Goal: Information Seeking & Learning: Learn about a topic

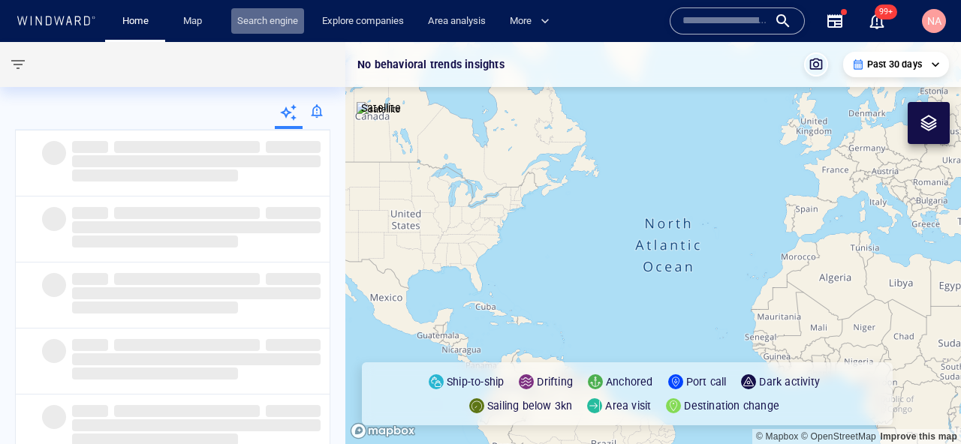
click at [278, 20] on link "Search engine" at bounding box center [267, 21] width 73 height 26
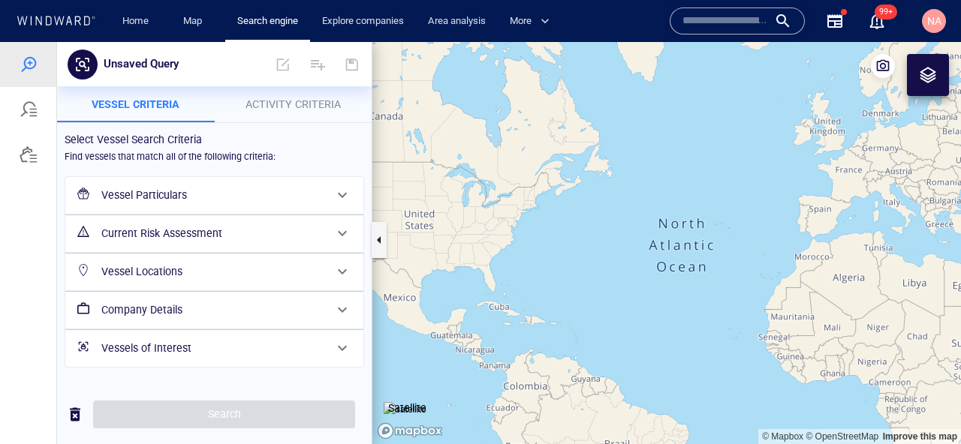
click at [182, 203] on h6 "Vessel Particulars" at bounding box center [212, 195] width 223 height 19
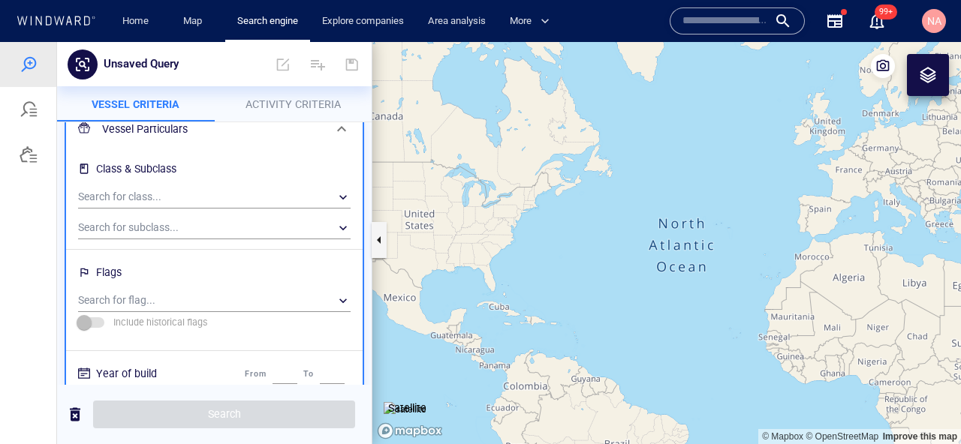
scroll to position [77, 0]
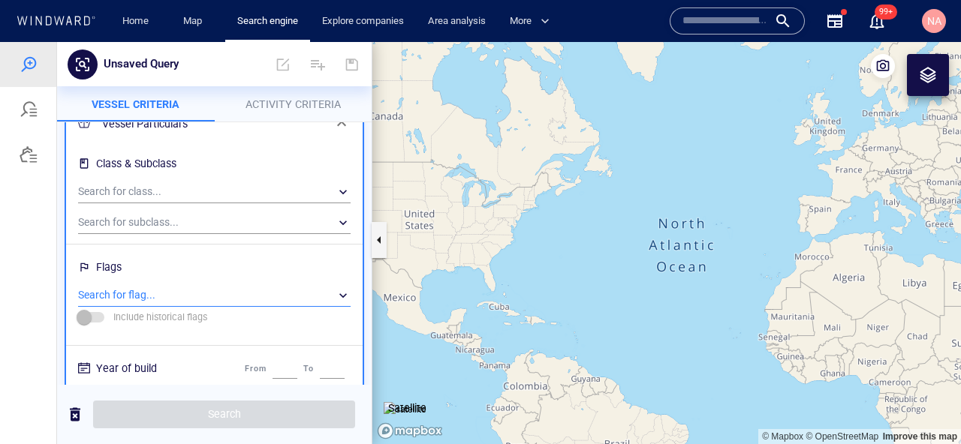
click at [182, 298] on div "​" at bounding box center [214, 296] width 272 height 23
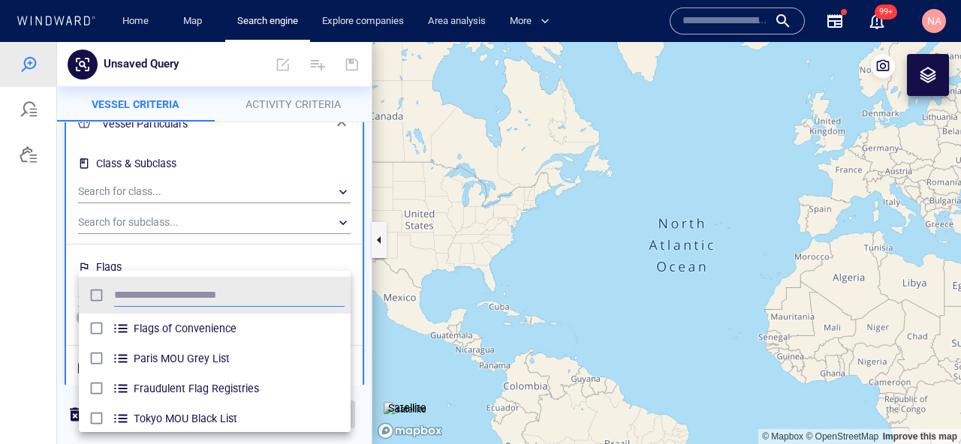
scroll to position [149, 272]
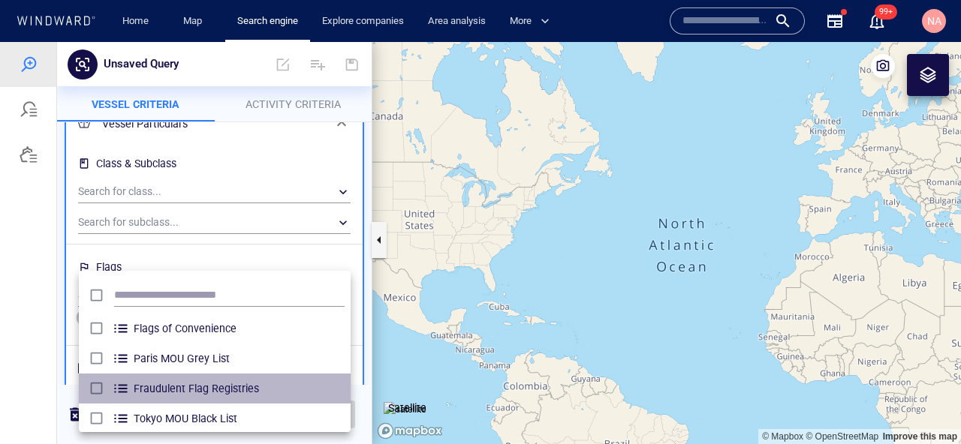
click at [83, 387] on li "Fraudulent Flag Registries" at bounding box center [215, 389] width 272 height 30
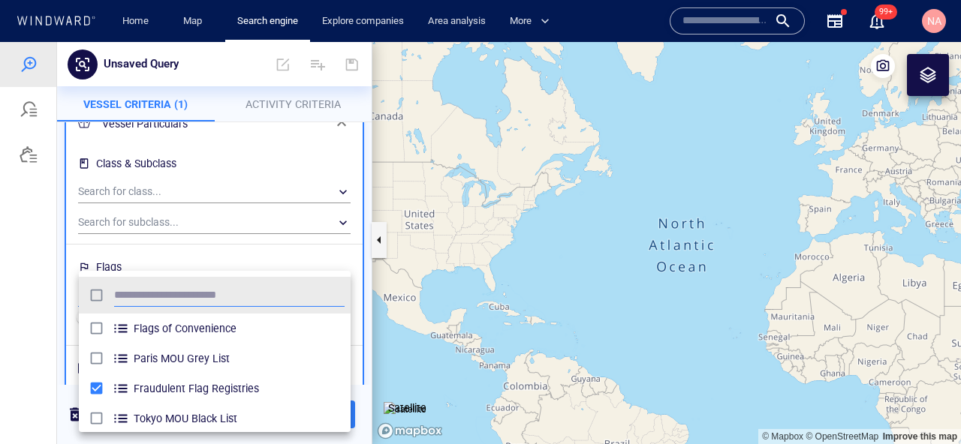
click at [362, 398] on div at bounding box center [480, 243] width 961 height 402
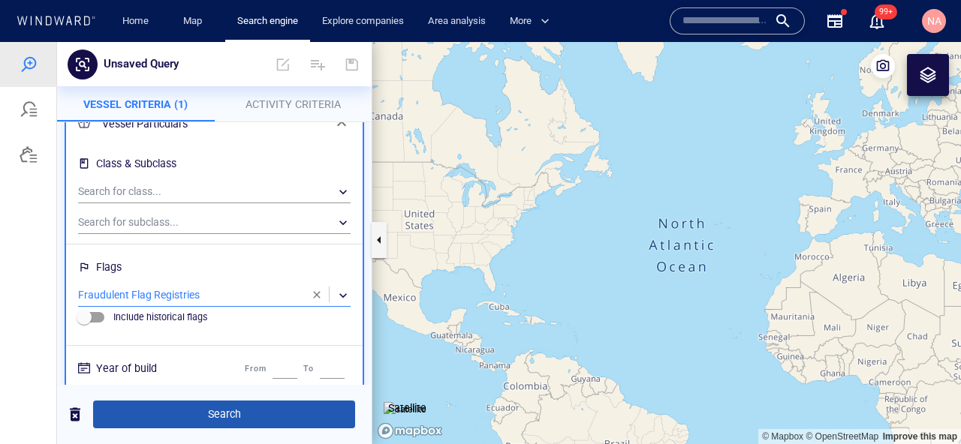
click at [341, 408] on span "Search" at bounding box center [224, 414] width 238 height 19
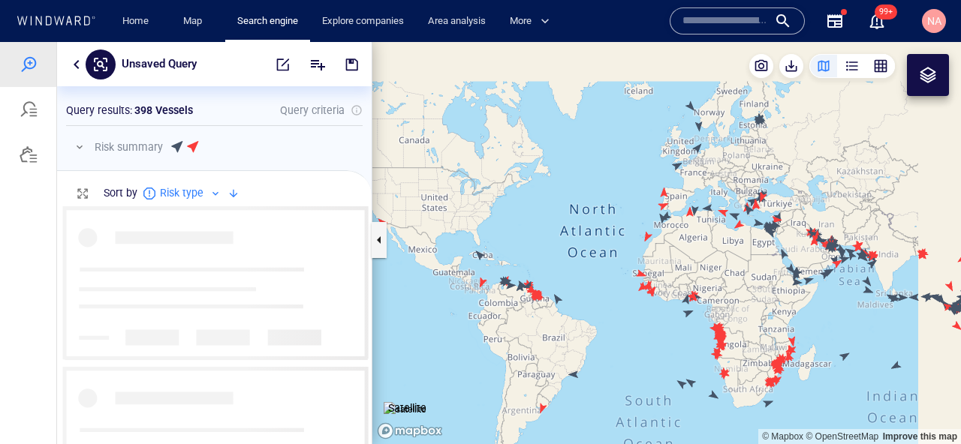
scroll to position [238, 315]
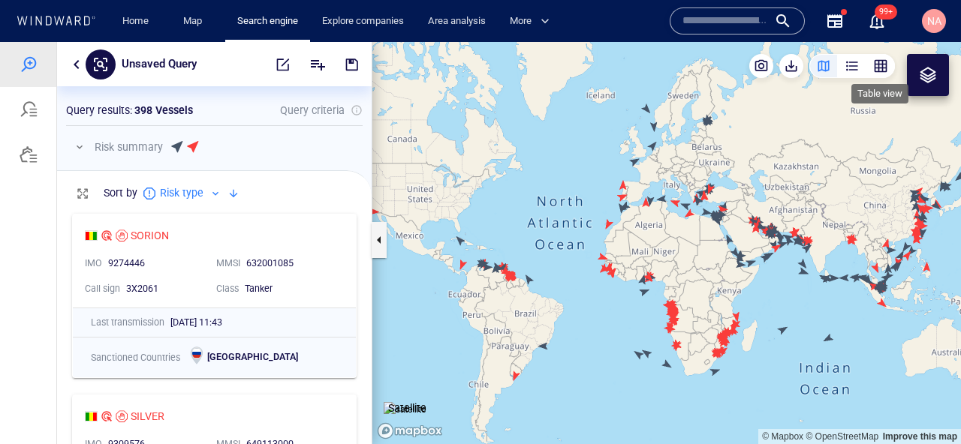
click at [886, 67] on div "button" at bounding box center [880, 66] width 15 height 15
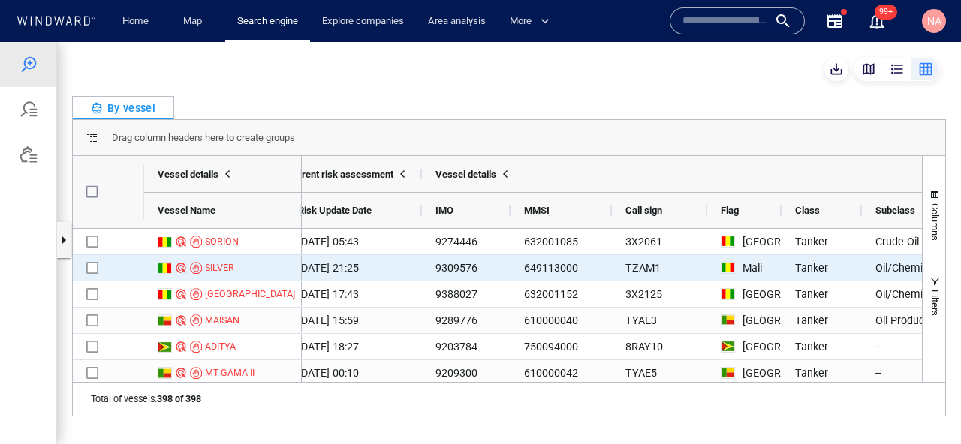
scroll to position [0, 613]
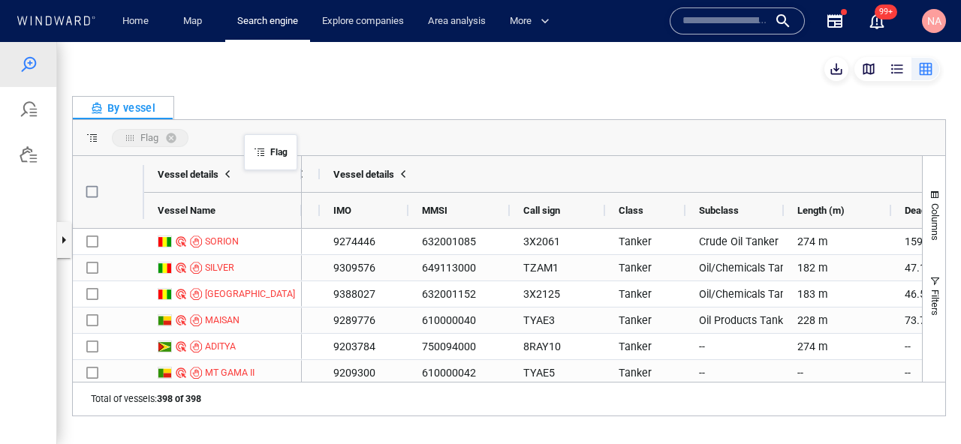
drag, startPoint x: 640, startPoint y: 215, endPoint x: 242, endPoint y: 134, distance: 406.2
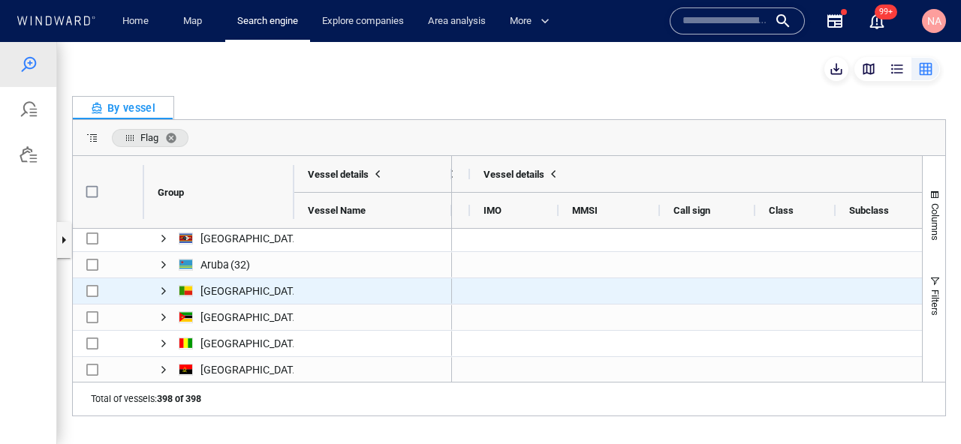
scroll to position [68, 0]
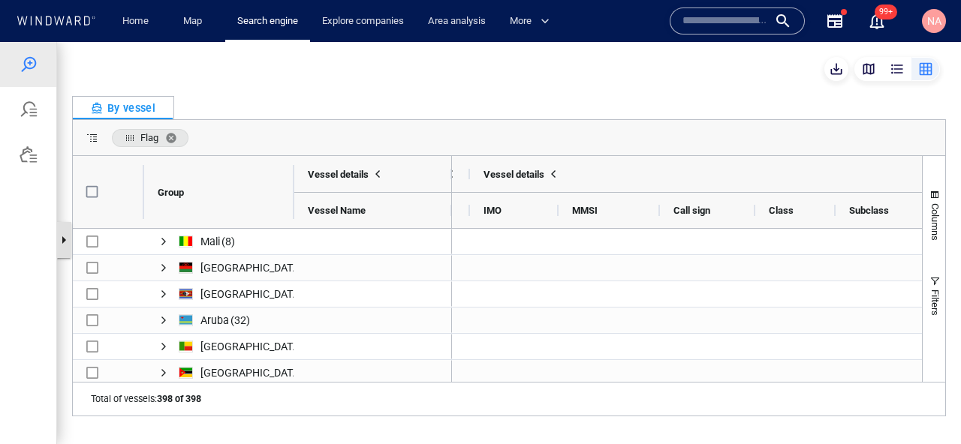
click at [60, 241] on button "button" at bounding box center [63, 240] width 15 height 36
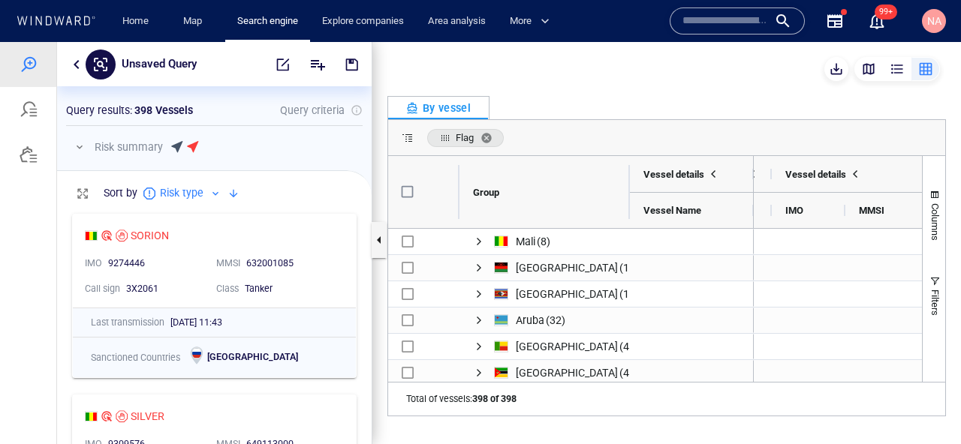
click at [86, 148] on button "button" at bounding box center [80, 147] width 18 height 18
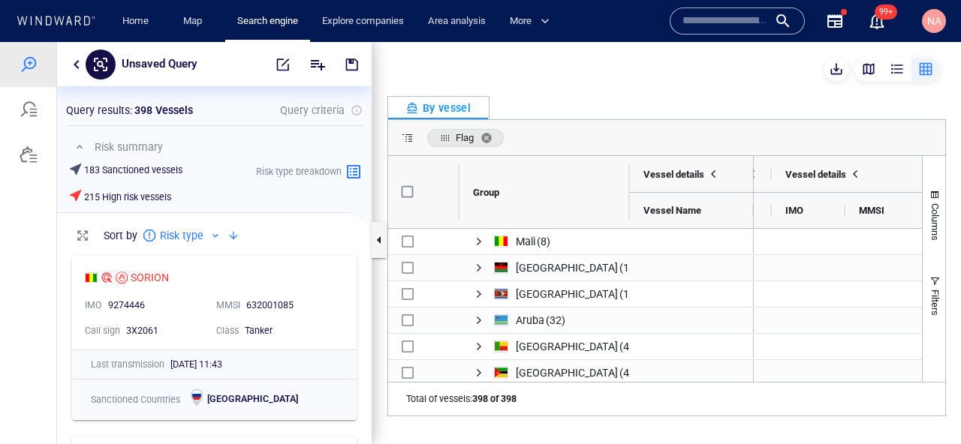
click at [366, 172] on div "Query results : 398 Vessels Query criteria Risk summary 183 Sanctioned vessels …" at bounding box center [214, 149] width 315 height 126
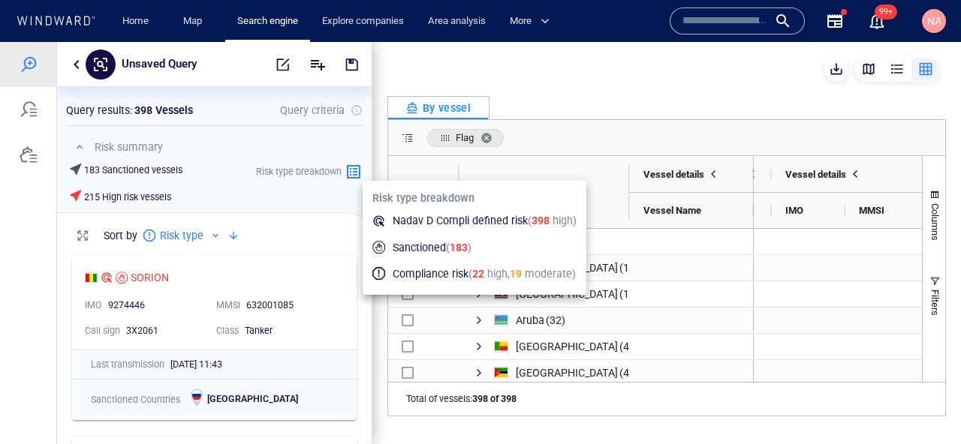
click at [359, 172] on icon at bounding box center [354, 172] width 14 height 14
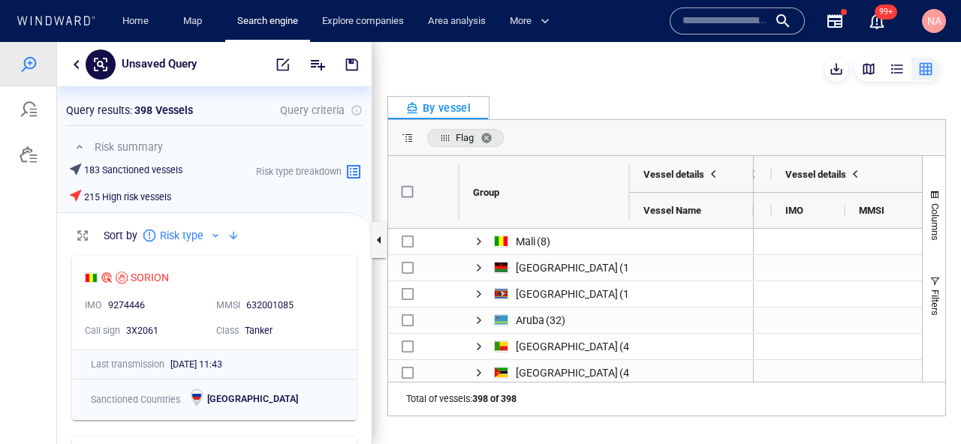
click at [237, 237] on div at bounding box center [233, 236] width 18 height 18
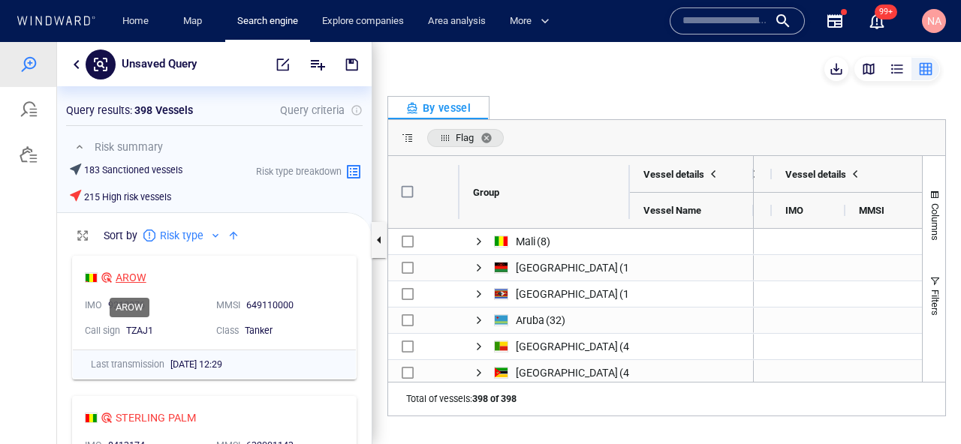
click at [137, 282] on div "AROW" at bounding box center [131, 278] width 31 height 18
click at [736, 28] on input "text" at bounding box center [725, 21] width 86 height 23
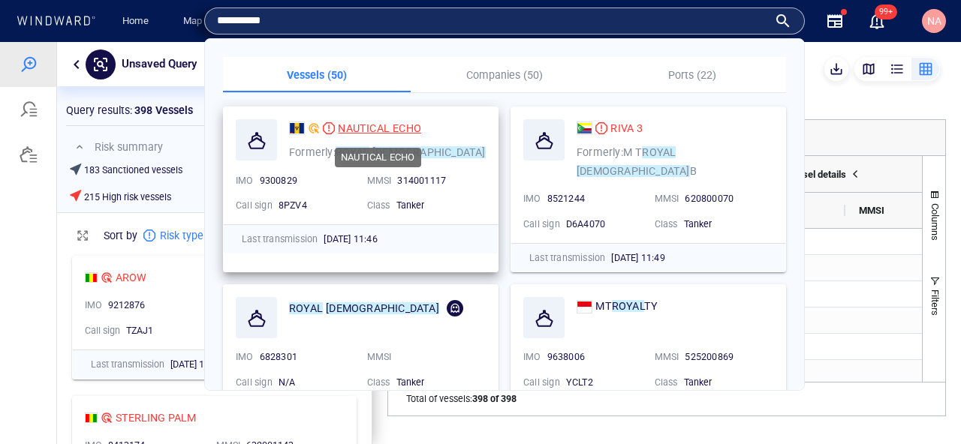
type input "**********"
click at [400, 131] on span "NAUTICAL ECHO" at bounding box center [379, 128] width 83 height 12
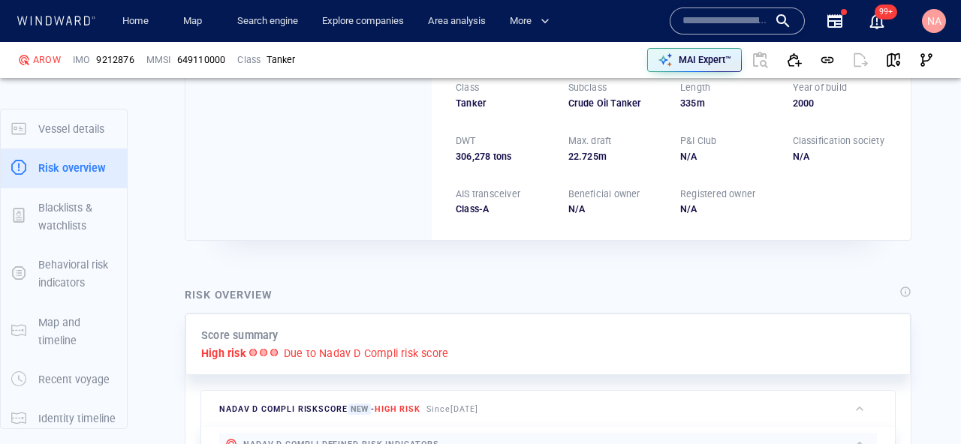
scroll to position [39, 0]
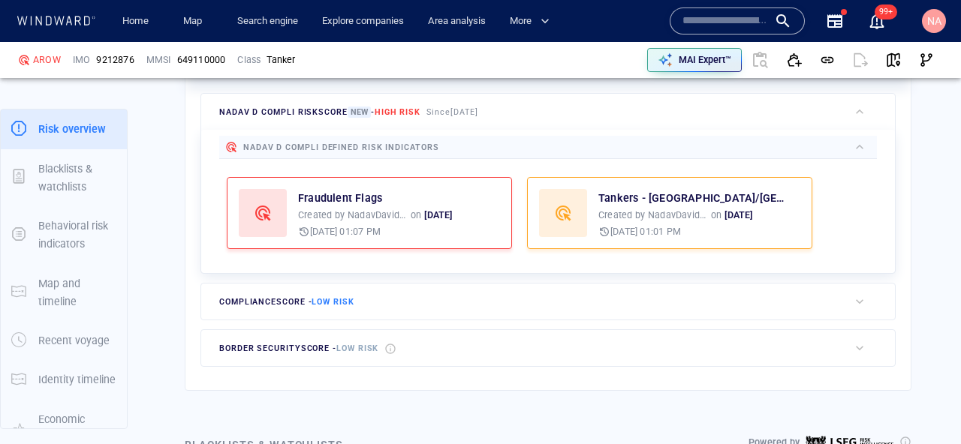
scroll to position [435, 0]
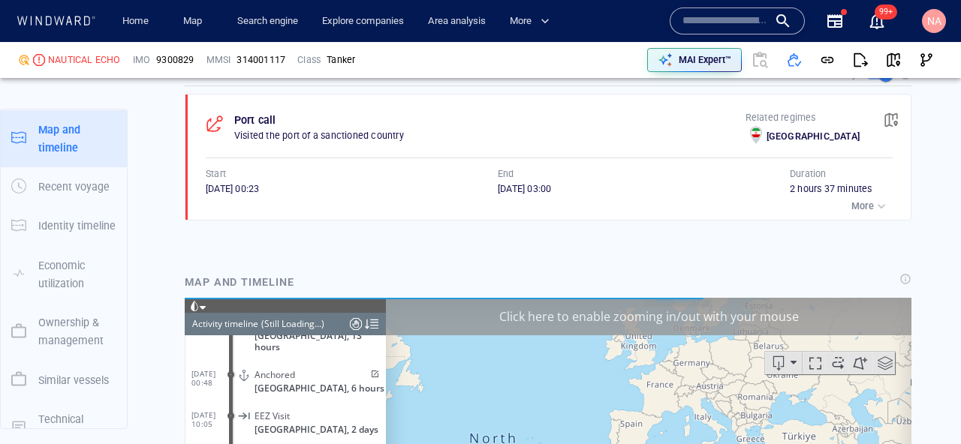
scroll to position [1087, 0]
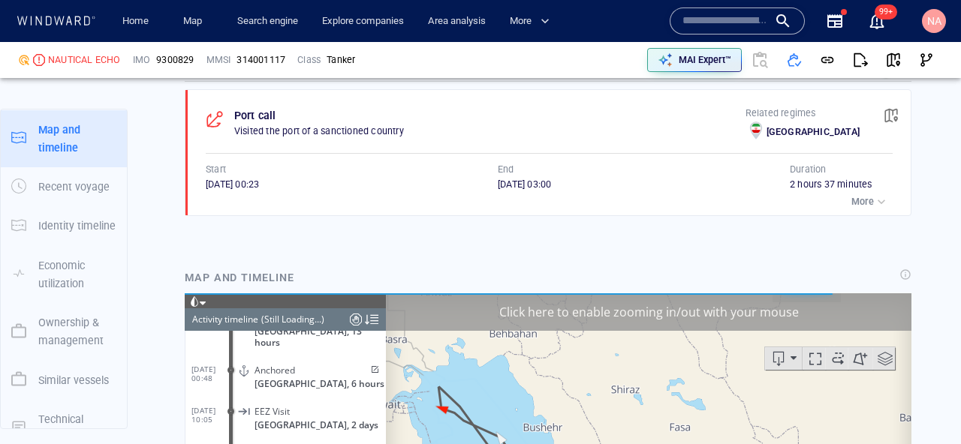
drag, startPoint x: 540, startPoint y: 245, endPoint x: 391, endPoint y: 230, distance: 149.4
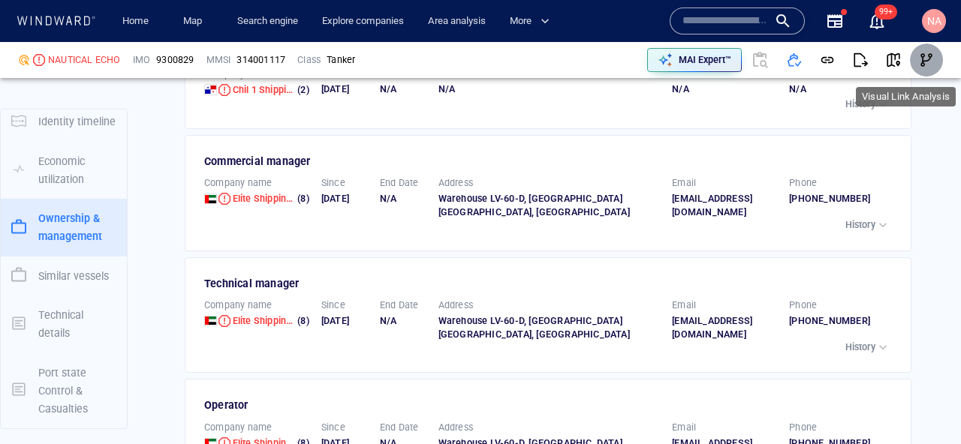
click at [931, 65] on span "button" at bounding box center [926, 60] width 15 height 15
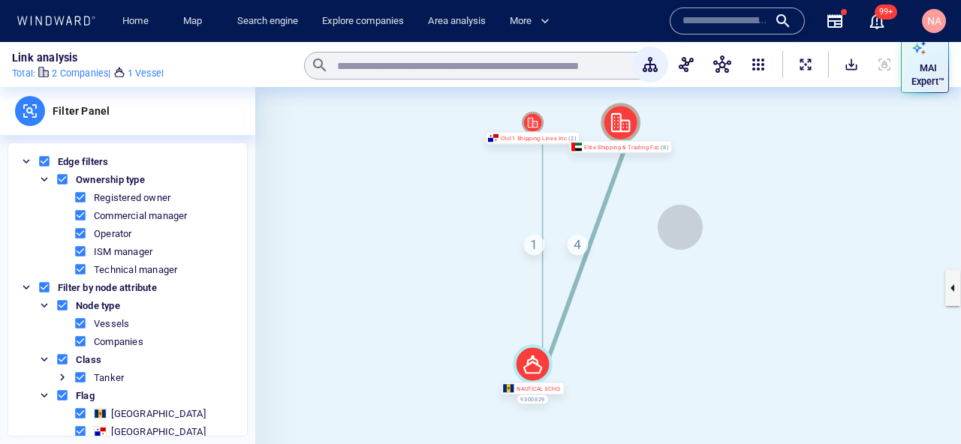
drag, startPoint x: 727, startPoint y: 269, endPoint x: 679, endPoint y: 226, distance: 63.8
click at [679, 226] on canvas at bounding box center [608, 288] width 706 height 402
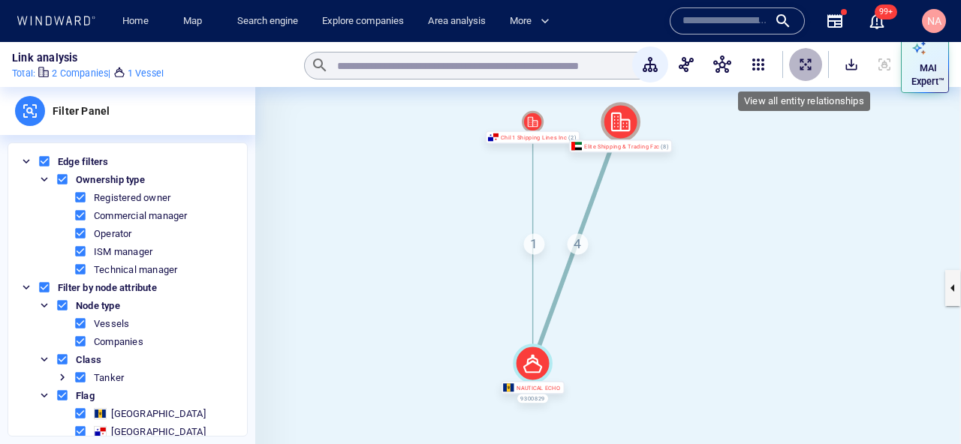
click at [799, 64] on span "ExpandAllNodes" at bounding box center [805, 64] width 15 height 15
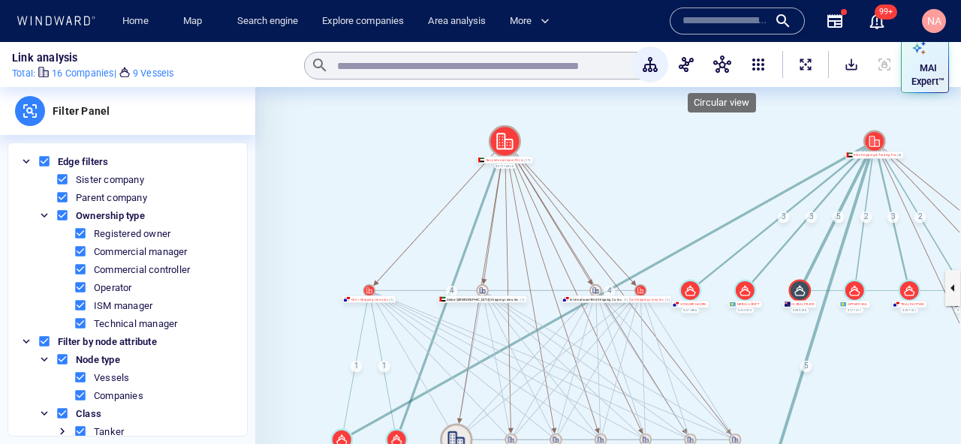
click at [709, 61] on button "button" at bounding box center [722, 65] width 36 height 36
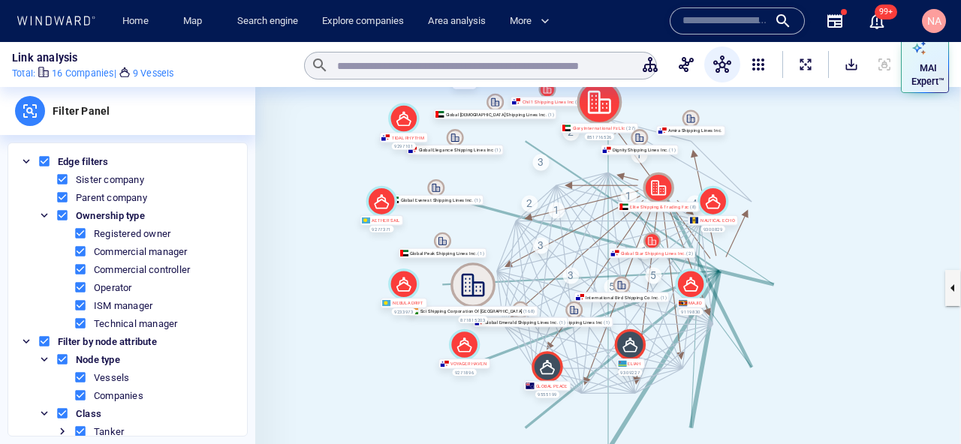
drag, startPoint x: 363, startPoint y: 339, endPoint x: 275, endPoint y: 235, distance: 136.9
click at [275, 235] on canvas at bounding box center [608, 288] width 706 height 402
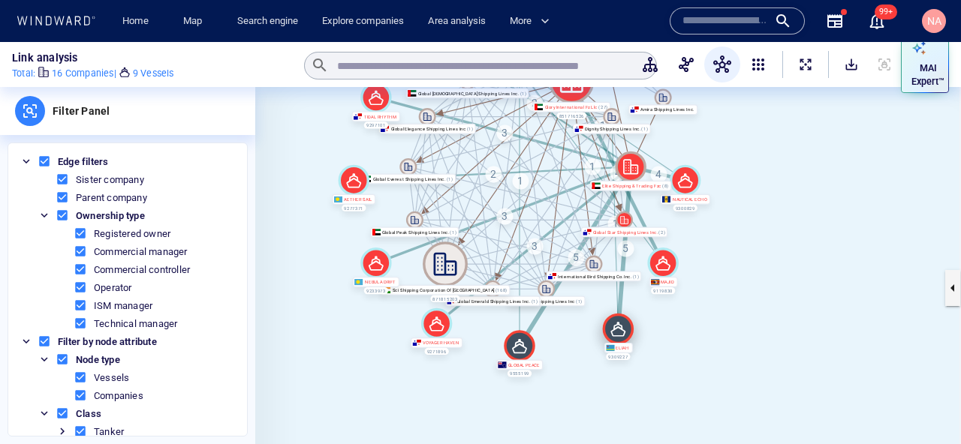
drag, startPoint x: 604, startPoint y: 333, endPoint x: 619, endPoint y: 338, distance: 16.6
click at [619, 338] on icon at bounding box center [618, 329] width 31 height 31
click at [525, 346] on icon at bounding box center [519, 345] width 31 height 31
click at [685, 74] on button "button" at bounding box center [686, 65] width 36 height 36
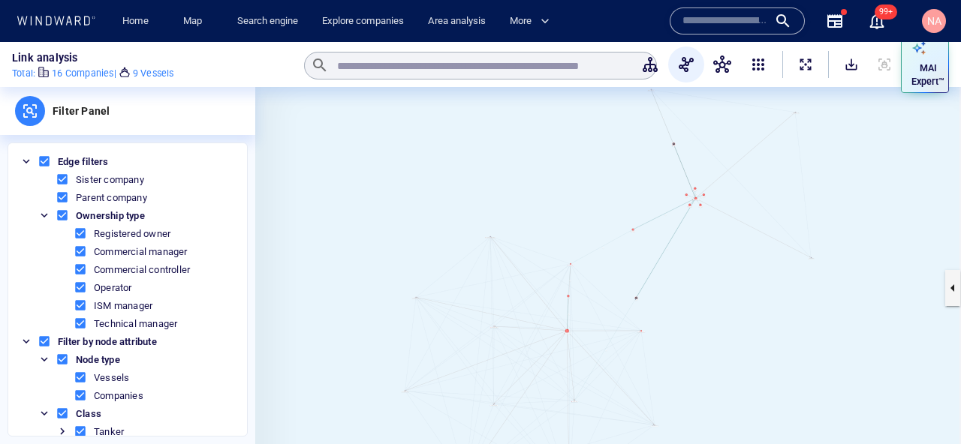
click at [754, 61] on span "button" at bounding box center [758, 65] width 18 height 18
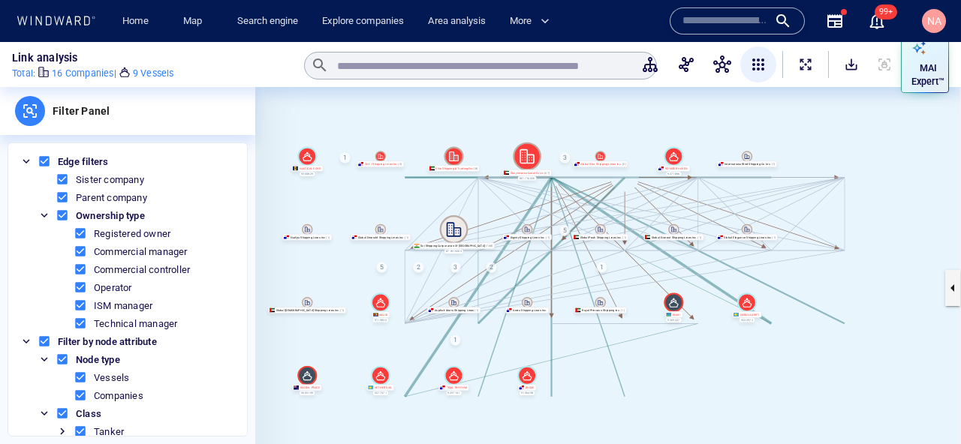
drag, startPoint x: 625, startPoint y: 270, endPoint x: 522, endPoint y: 217, distance: 115.8
click at [522, 217] on canvas at bounding box center [608, 288] width 706 height 402
